Goal: Use online tool/utility: Utilize a website feature to perform a specific function

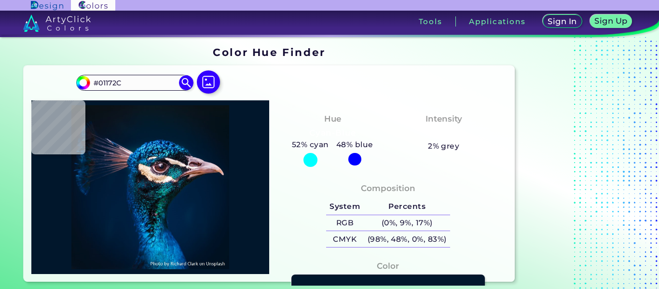
type input "#001a35"
type input "#001A35"
type input "#041d3b"
type input "#041D3B"
type input "#1c1a2c"
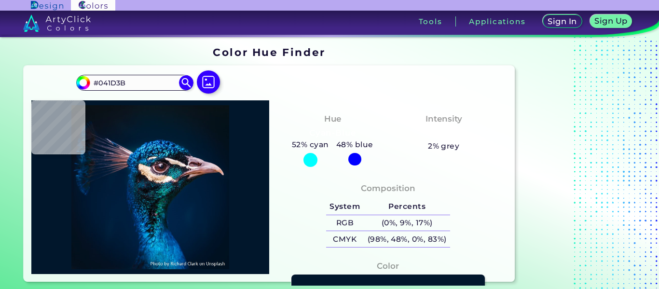
type input "#1C1A2C"
type input "#fffaf7"
type input "#FFFAF7"
type input "#4c2829"
type input "#4C2829"
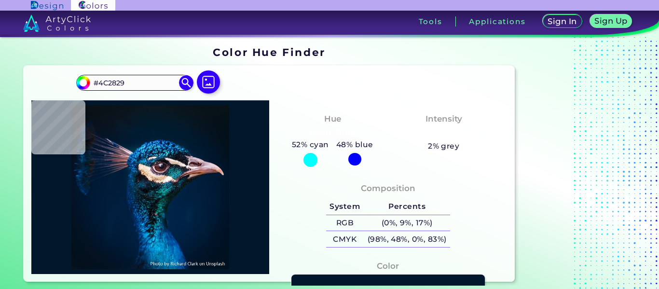
type input "#ac8995"
type input "#AC8995"
type input "#1f7c8d"
type input "#1F7C8D"
type input "#011c39"
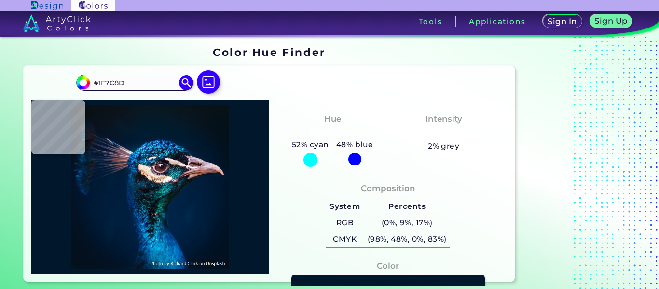
type input "#011C39"
type input "#001932"
type input "#001427"
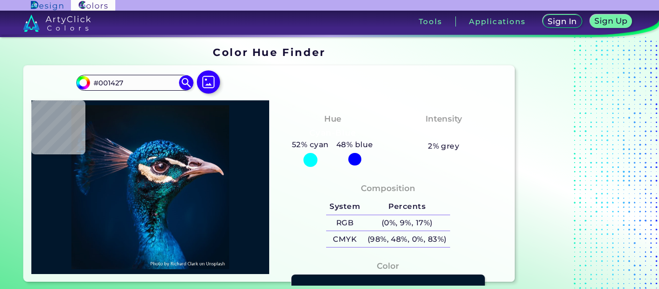
type input "#000000"
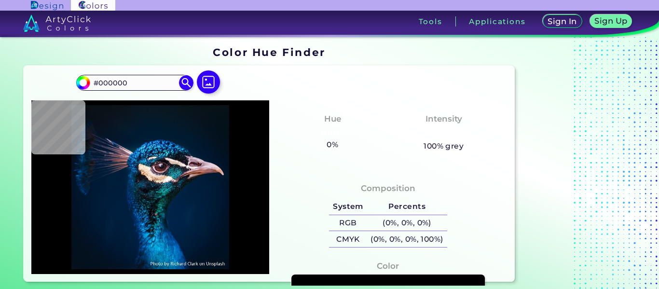
type input "#001226"
type input "#001427"
type input "#00152a"
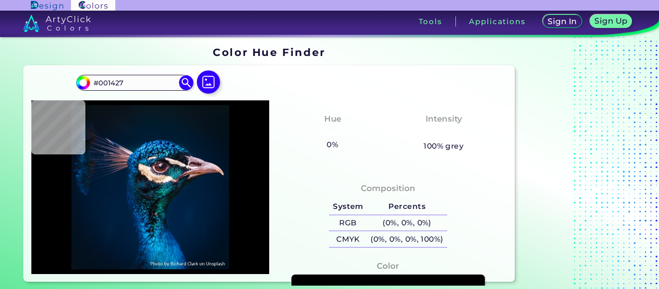
type input "#00152A"
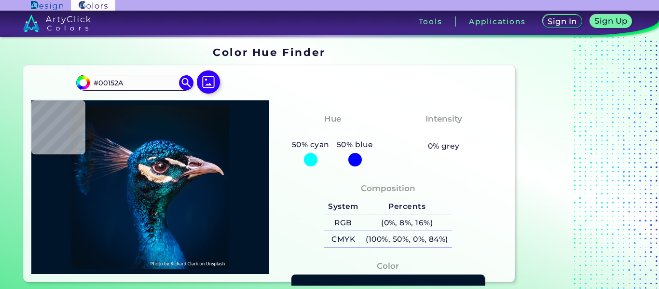
type input "#00142c"
type input "#00142C"
type input "#00142d"
type input "#00142D"
type input "#00152d"
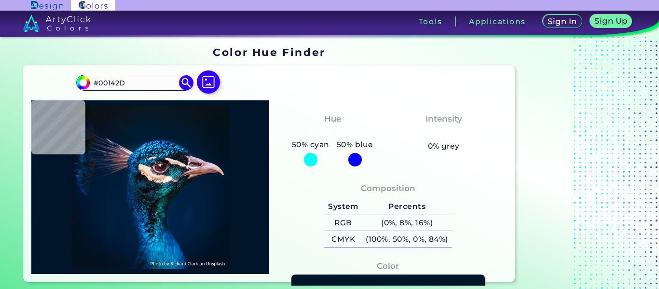
type input "#00152D"
type input "#01172f"
type input "#01172F"
type input "#001832"
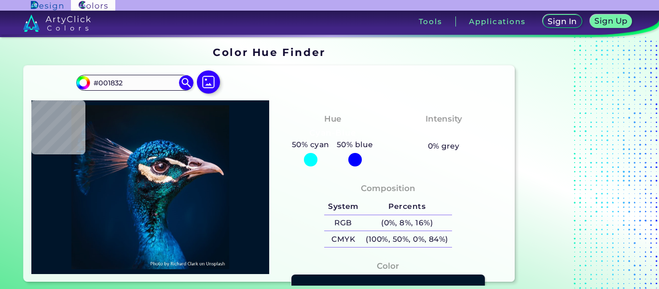
type input "#001932"
type input "#001a35"
type input "#001A35"
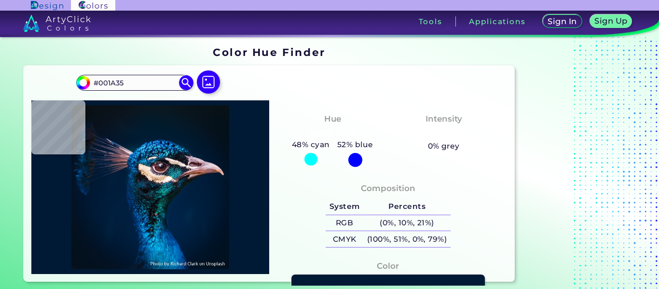
type input "#001b38"
type input "#001B38"
type input "#001b39"
type input "#001B39"
type input "#001b38"
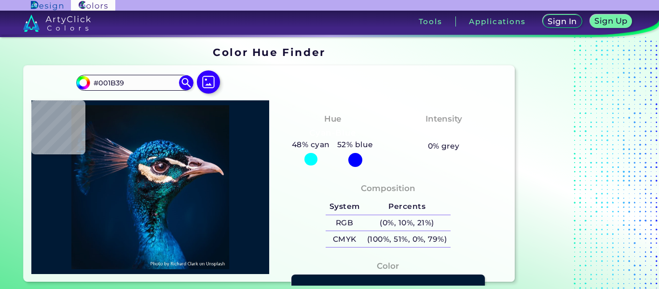
type input "#001B38"
type input "#011c39"
type input "#011C39"
type input "#001b38"
type input "#001B38"
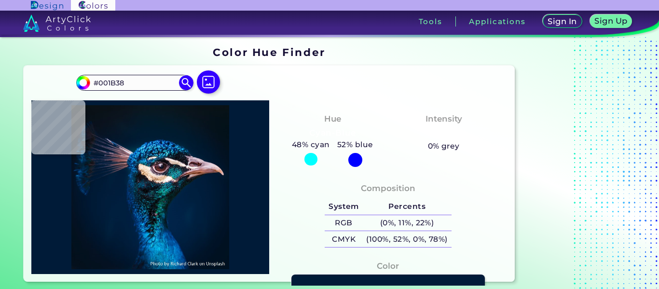
type input "#001b36"
type input "#001B36"
type input "#001a35"
type input "#001A35"
type input "#001a33"
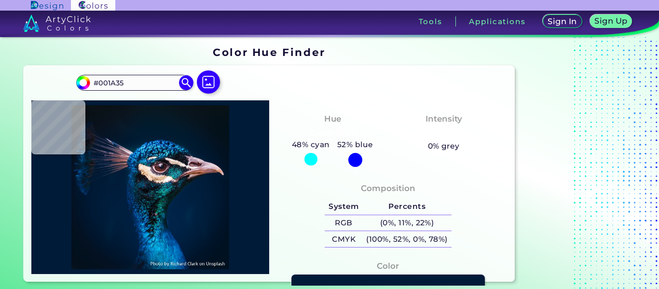
type input "#001A33"
type input "#001932"
type input "#001832"
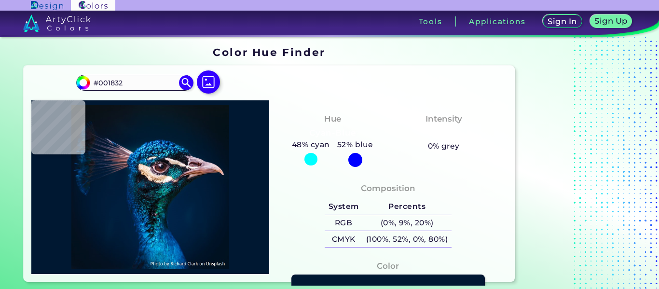
type input "#00162d"
type input "#00162D"
type input "#01172e"
type input "#01172E"
type input "#00162b"
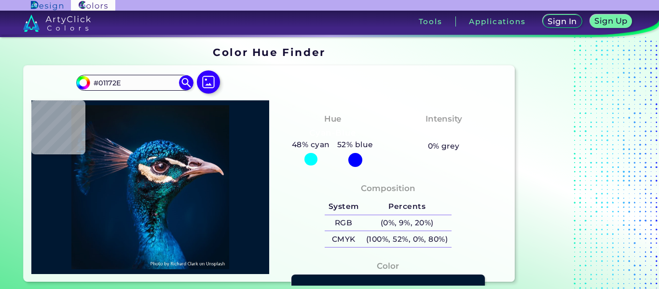
type input "#00162B"
type input "#011528"
type input "#021428"
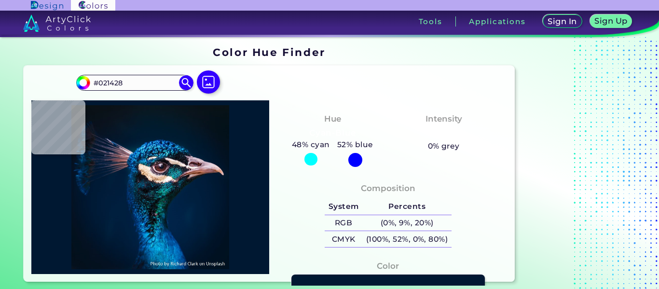
type input "#011425"
type input "#011224"
type input "#000000"
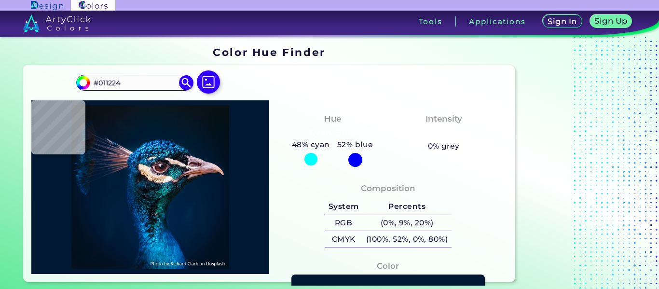
type input "#000000"
type input "#03111c"
type input "#03111C"
type input "#03111a"
type input "#03111A"
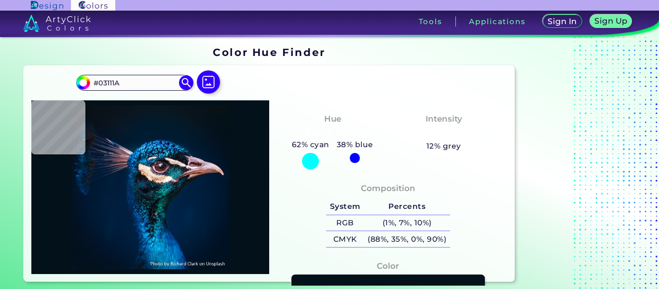
type input "#04111a"
type input "#04111A"
type input "#071217"
type input "#091217"
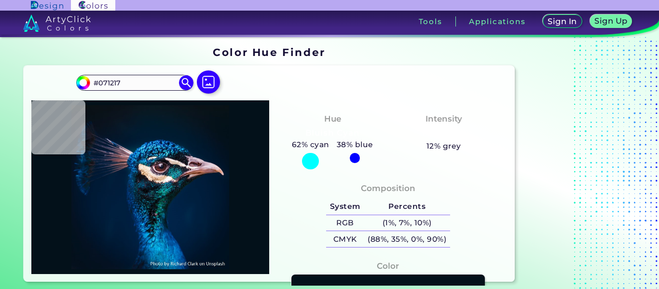
type input "#091217"
click at [215, 83] on img at bounding box center [209, 82] width 28 height 28
click at [0, 0] on input "file" at bounding box center [0, 0] width 0 height 0
type input "#091219"
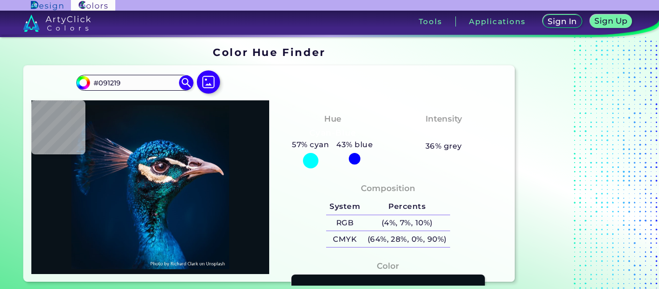
type input "#0a1117"
type input "#0A1117"
type input "#091219"
type input "#0a131a"
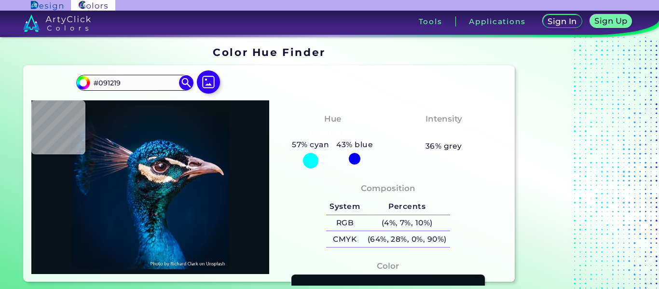
type input "#0A131A"
type input "#09121b"
type input "#09121B"
type input "#0a131c"
type input "#0A131C"
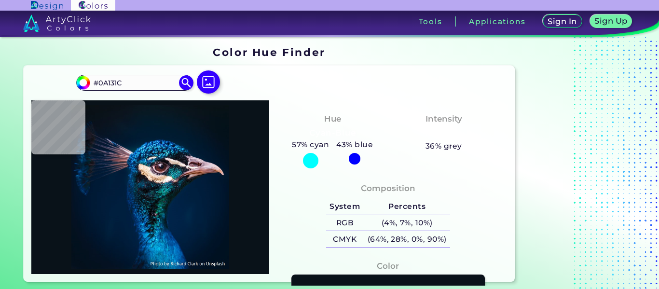
type input "#09111b"
type input "#09111B"
type input "#09111c"
type input "#09111C"
type input "#0a131c"
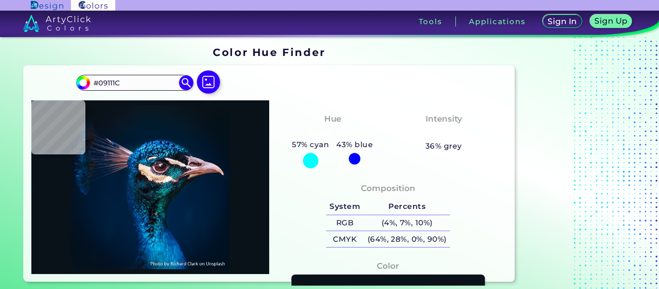
type input "#0A131C"
type input "#0b141d"
type input "#0B141D"
click at [210, 88] on img at bounding box center [209, 82] width 28 height 28
click at [0, 0] on input "file" at bounding box center [0, 0] width 0 height 0
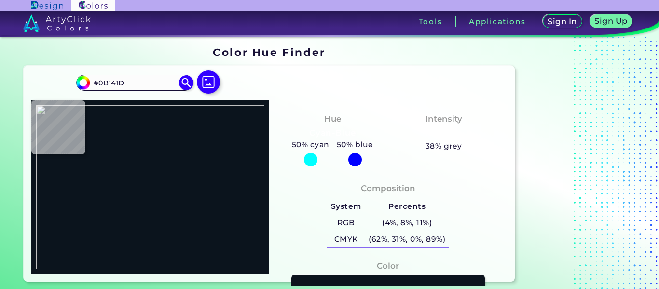
type input "#000000"
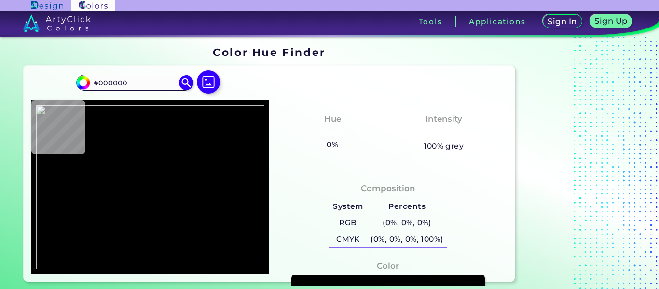
type input "#1e4d2b"
type input "#1E4D2B"
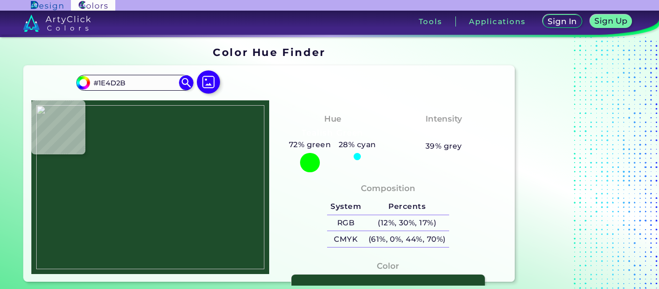
click at [137, 186] on img at bounding box center [150, 187] width 228 height 164
drag, startPoint x: 137, startPoint y: 185, endPoint x: 124, endPoint y: 190, distance: 13.4
click at [116, 193] on div at bounding box center [150, 187] width 238 height 174
